Goal: Check status: Verify the current state of an ongoing process or item

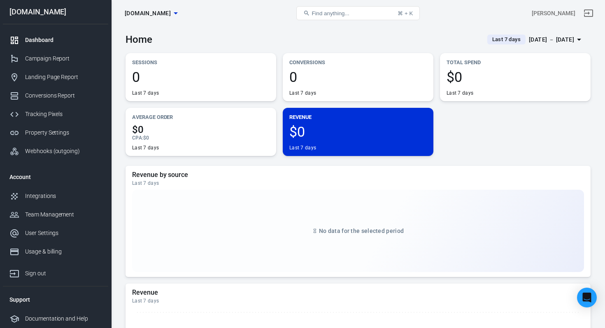
scroll to position [8, 0]
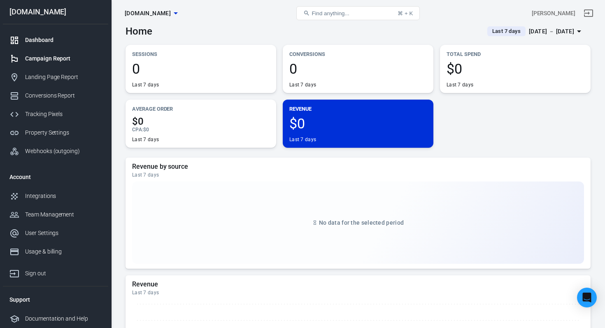
click at [75, 62] on div "Campaign Report" at bounding box center [63, 58] width 77 height 9
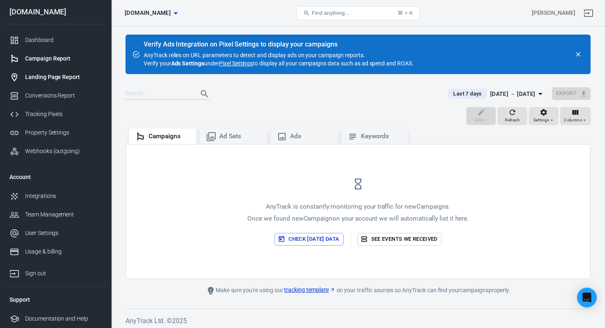
click at [65, 78] on div "Landing Page Report" at bounding box center [63, 77] width 77 height 9
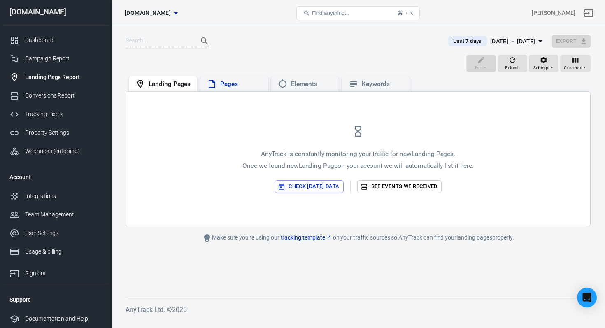
click at [202, 85] on div "Pages" at bounding box center [235, 84] width 68 height 16
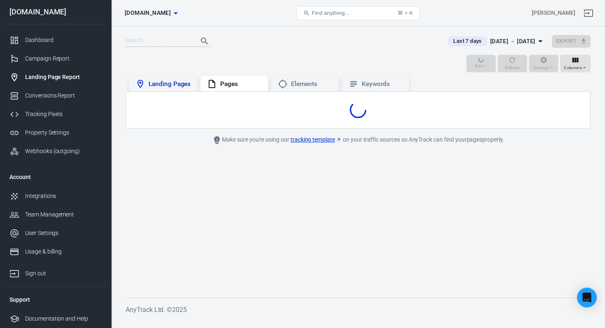
click at [180, 87] on div "Landing Pages" at bounding box center [170, 84] width 42 height 9
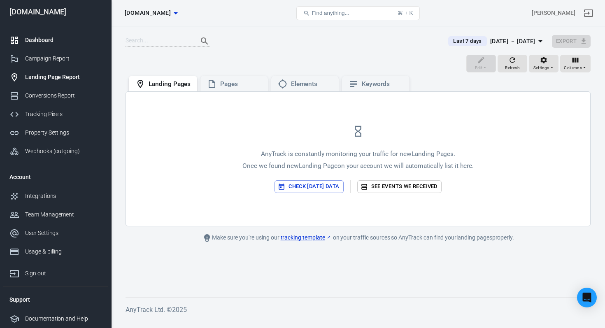
click at [63, 39] on div "Dashboard" at bounding box center [63, 40] width 77 height 9
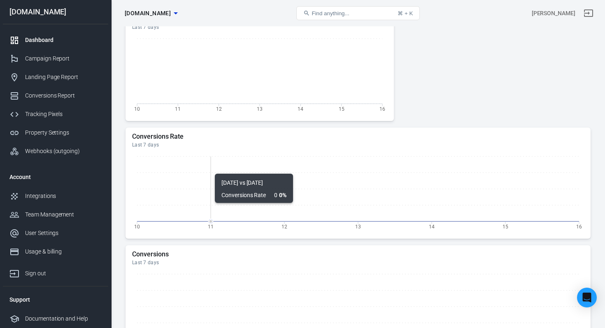
scroll to position [450, 0]
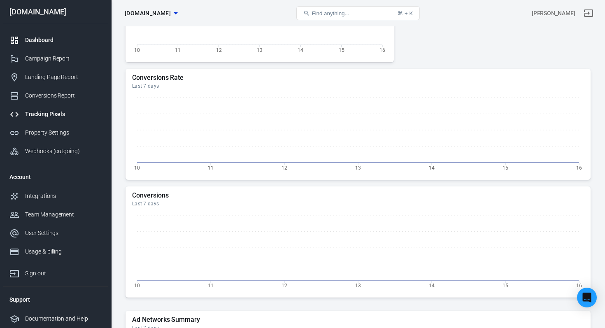
click at [79, 117] on div "Tracking Pixels" at bounding box center [63, 114] width 77 height 9
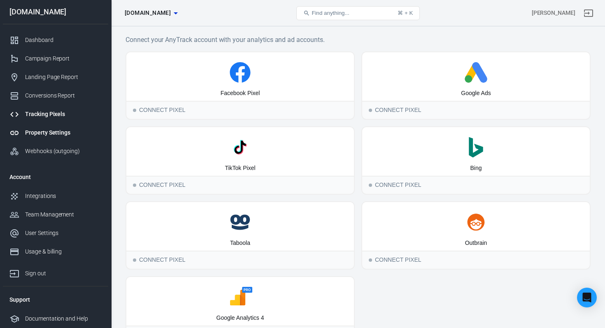
click at [75, 138] on link "Property Settings" at bounding box center [55, 133] width 105 height 19
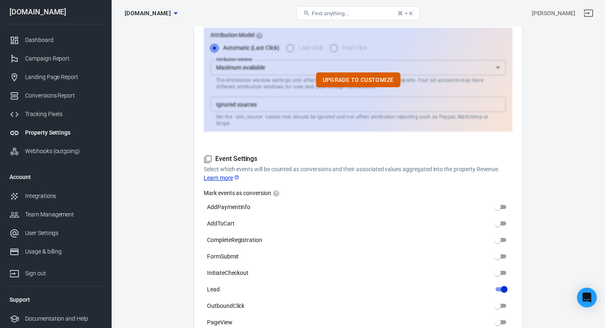
scroll to position [85, 0]
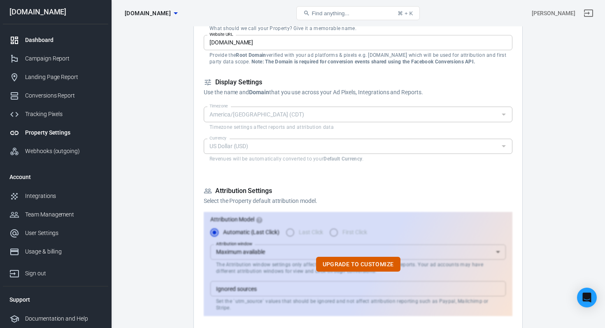
click at [56, 40] on div "Dashboard" at bounding box center [63, 40] width 77 height 9
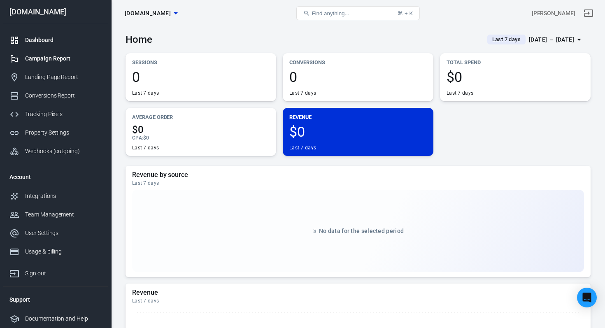
click at [81, 55] on div "Campaign Report" at bounding box center [63, 58] width 77 height 9
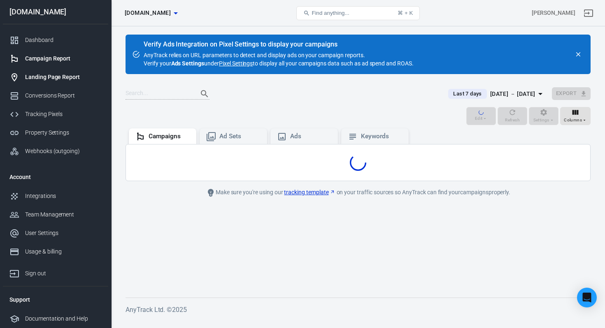
click at [72, 85] on link "Landing Page Report" at bounding box center [55, 77] width 105 height 19
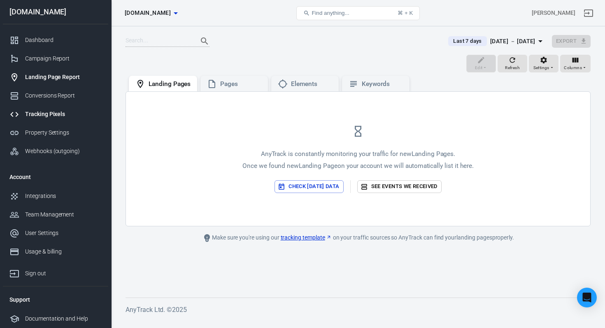
click at [63, 110] on div "Tracking Pixels" at bounding box center [63, 114] width 77 height 9
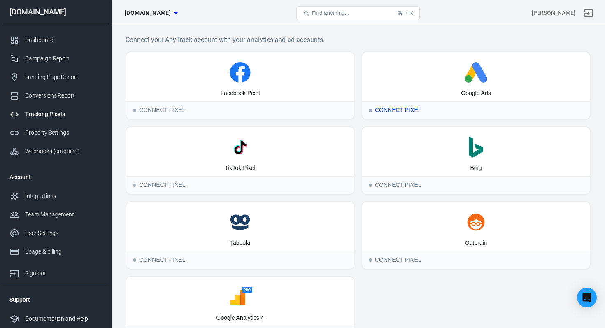
click at [394, 81] on icon at bounding box center [476, 72] width 221 height 21
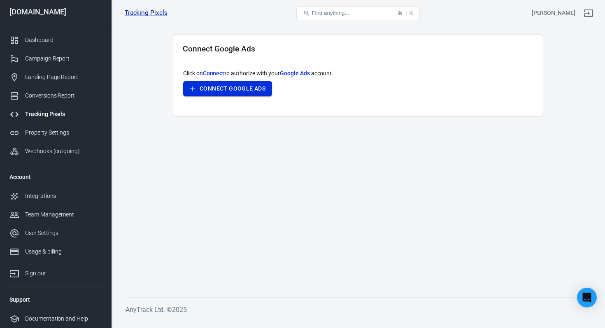
click at [250, 87] on button "Connect Google Ads" at bounding box center [227, 88] width 89 height 15
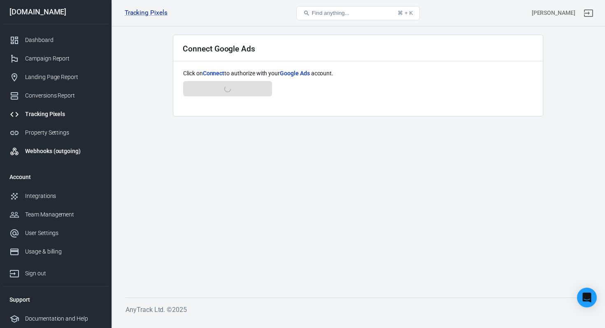
click at [66, 142] on link "Webhooks (outgoing)" at bounding box center [55, 151] width 105 height 19
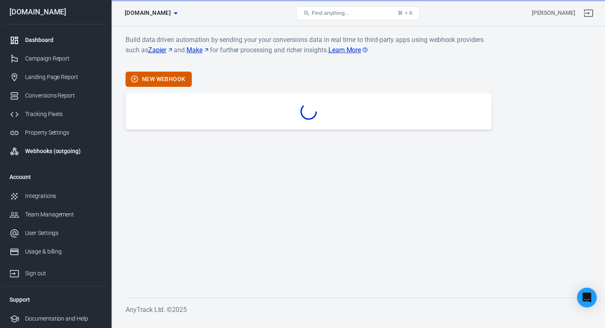
click at [48, 40] on div "Dashboard" at bounding box center [63, 40] width 77 height 9
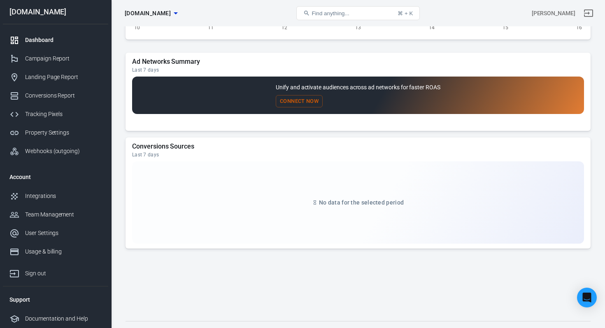
scroll to position [696, 0]
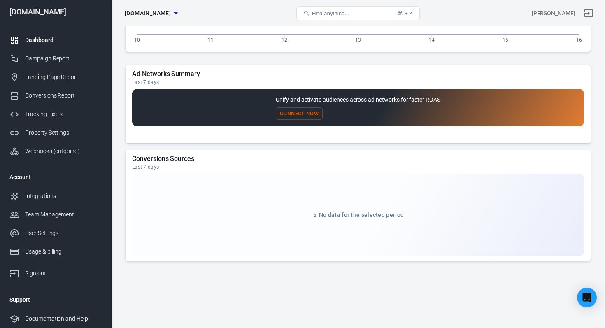
click at [182, 157] on h5 "Conversions Sources" at bounding box center [358, 159] width 452 height 8
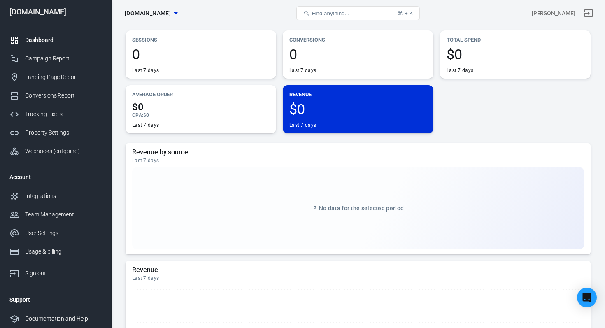
scroll to position [0, 0]
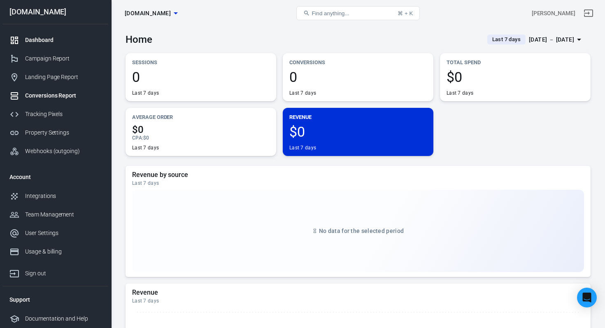
click at [65, 102] on link "Conversions Report" at bounding box center [55, 95] width 105 height 19
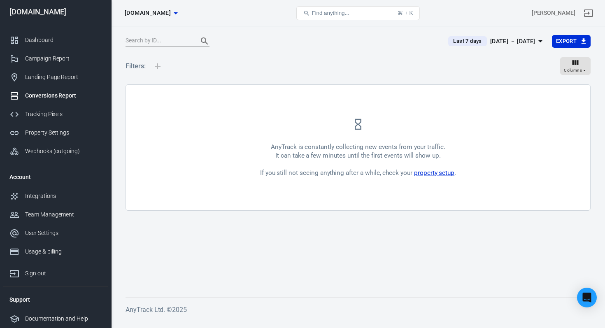
click at [74, 99] on div "Conversions Report" at bounding box center [63, 95] width 77 height 9
click at [47, 187] on link "Integrations" at bounding box center [55, 196] width 105 height 19
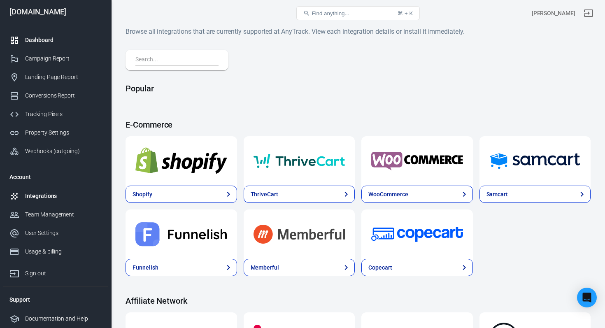
click at [62, 42] on div "Dashboard" at bounding box center [63, 40] width 77 height 9
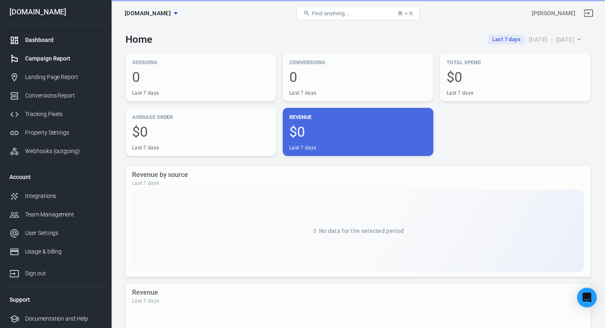
click at [56, 57] on div "Campaign Report" at bounding box center [63, 58] width 77 height 9
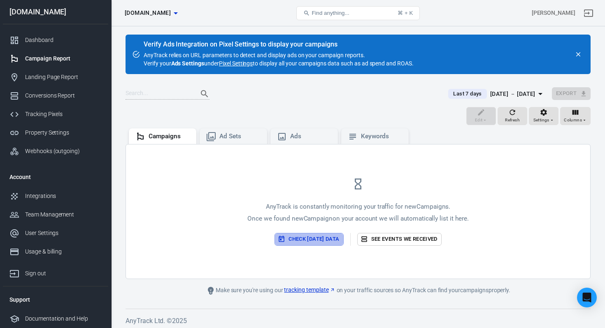
click at [309, 241] on button "Check [DATE] data" at bounding box center [309, 239] width 69 height 13
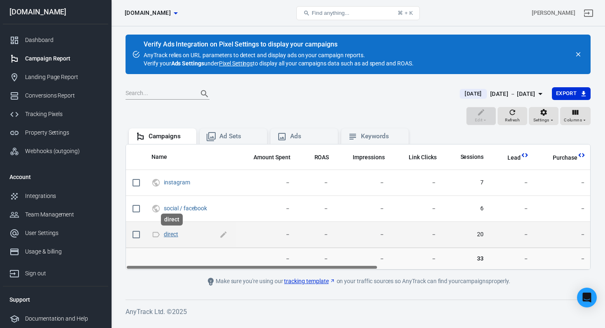
click at [173, 237] on link "direct" at bounding box center [171, 234] width 14 height 7
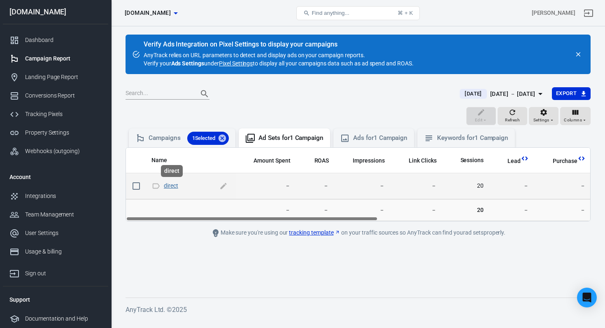
click at [168, 189] on link "direct" at bounding box center [171, 185] width 14 height 7
